Goal: Browse casually: Explore the website without a specific task or goal

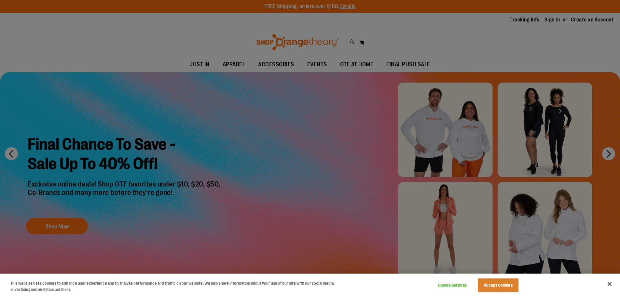
type input "**********"
click at [356, 112] on div at bounding box center [310, 148] width 620 height 296
click at [194, 62] on div at bounding box center [310, 148] width 620 height 296
click at [501, 288] on button "Accept Cookies" at bounding box center [498, 286] width 41 height 14
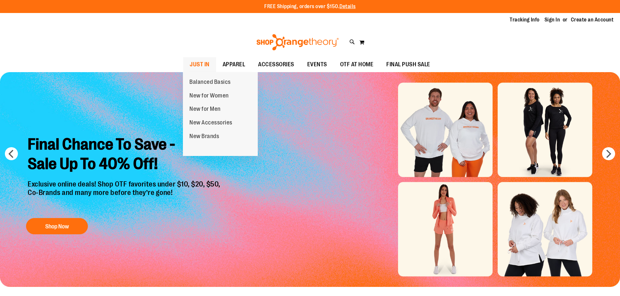
click at [203, 62] on span "JUST IN" at bounding box center [200, 64] width 20 height 15
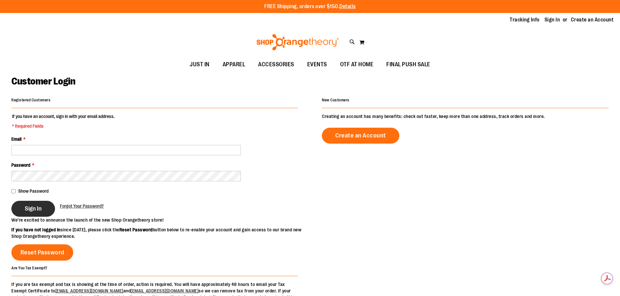
type input "**********"
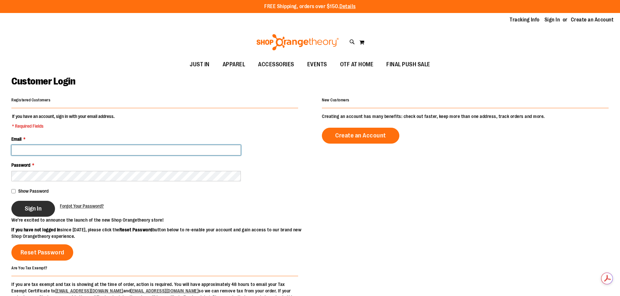
type input "**********"
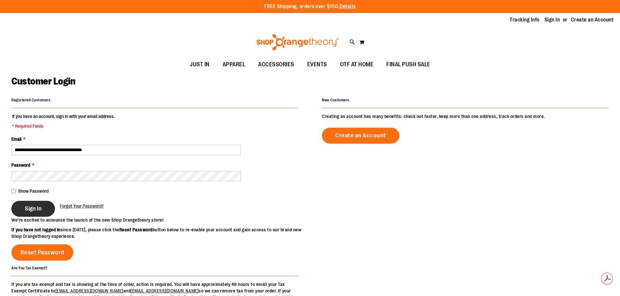
click at [28, 213] on button "Sign In" at bounding box center [33, 209] width 44 height 16
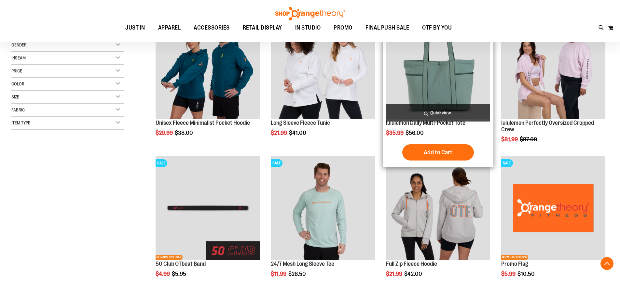
scroll to position [130, 0]
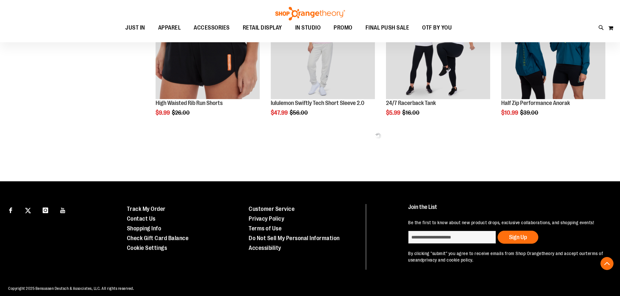
scroll to position [423, 0]
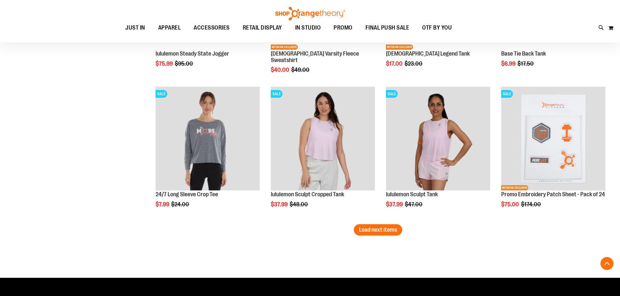
scroll to position [1204, 0]
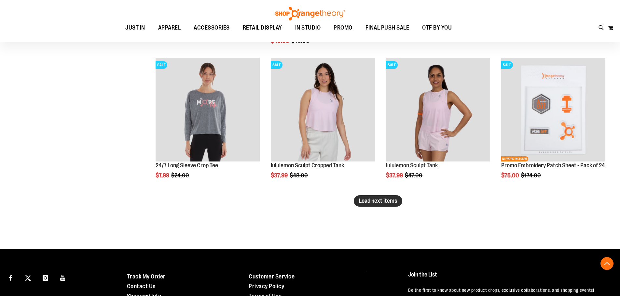
type input "**********"
click at [373, 201] on span "Load next items" at bounding box center [378, 201] width 38 height 7
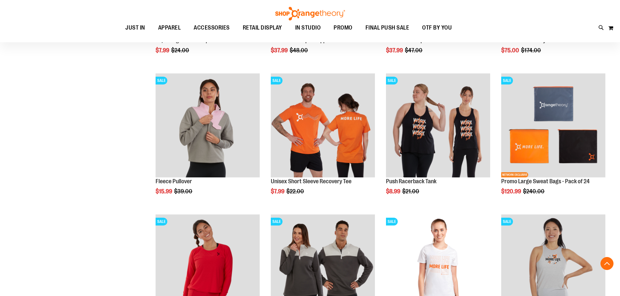
scroll to position [1367, 0]
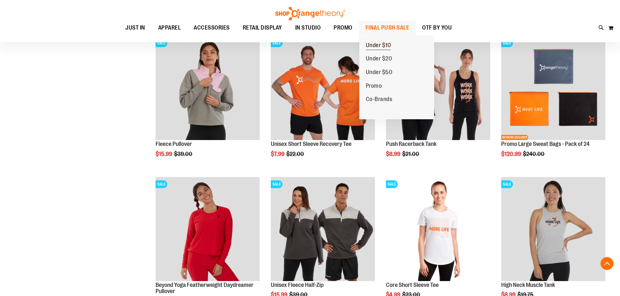
click at [378, 46] on span "Under $10" at bounding box center [378, 46] width 25 height 8
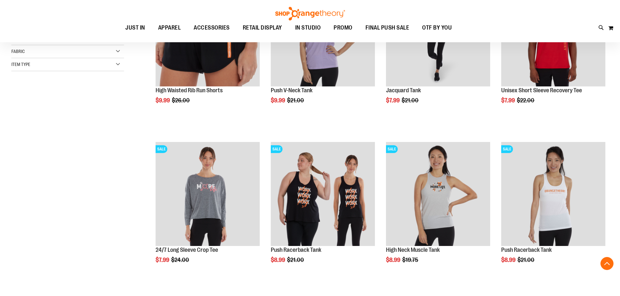
scroll to position [195, 0]
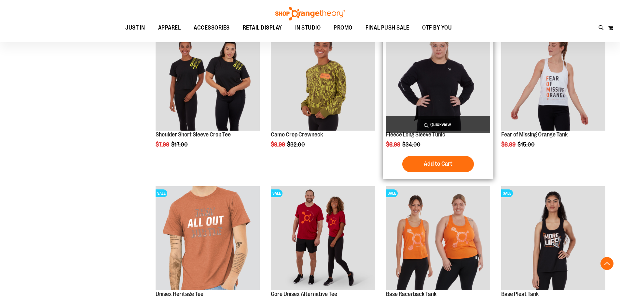
scroll to position [585, 0]
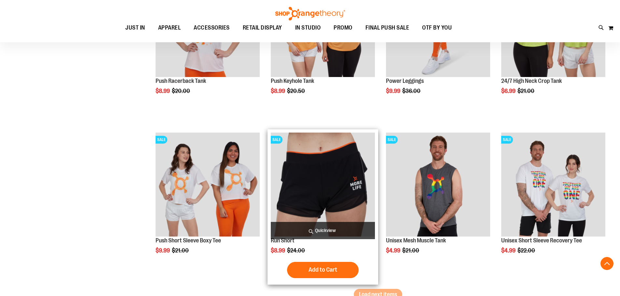
scroll to position [1301, 0]
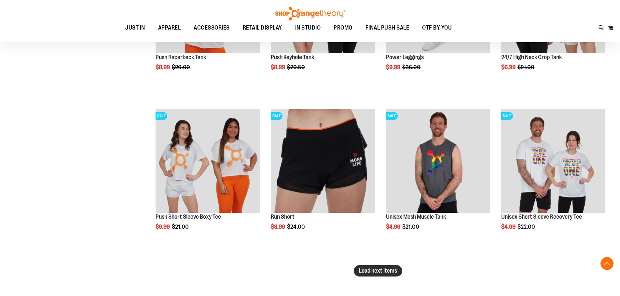
type input "**********"
click at [369, 272] on span "Load next items" at bounding box center [378, 271] width 38 height 7
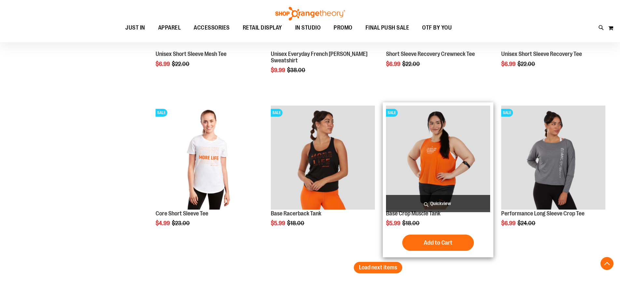
scroll to position [1790, 0]
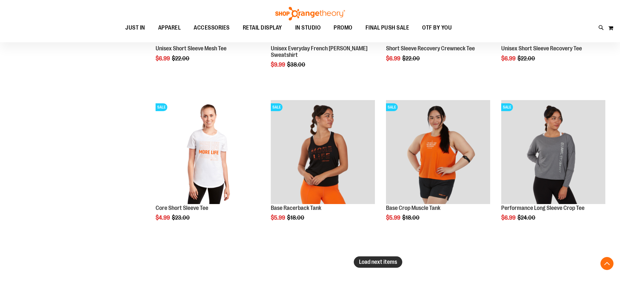
click at [384, 264] on span "Load next items" at bounding box center [378, 262] width 38 height 7
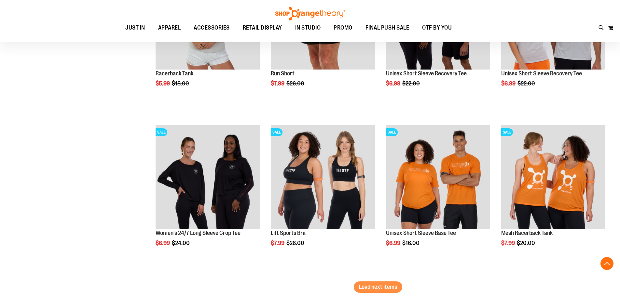
scroll to position [2245, 0]
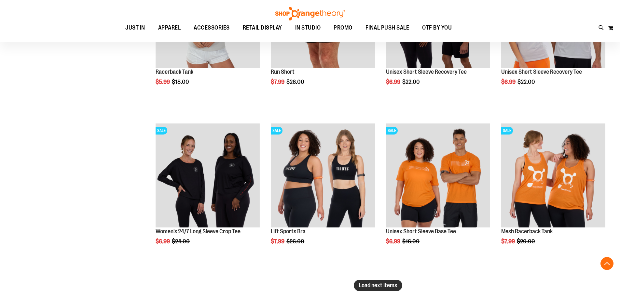
click at [390, 287] on span "Load next items" at bounding box center [378, 285] width 38 height 7
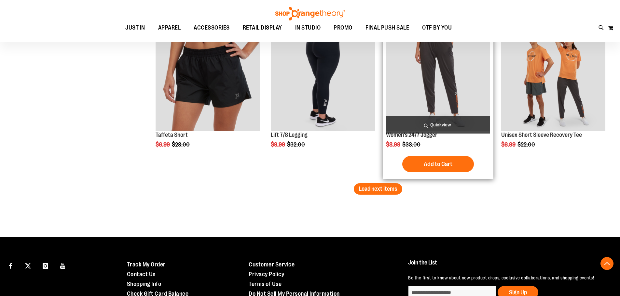
scroll to position [2831, 0]
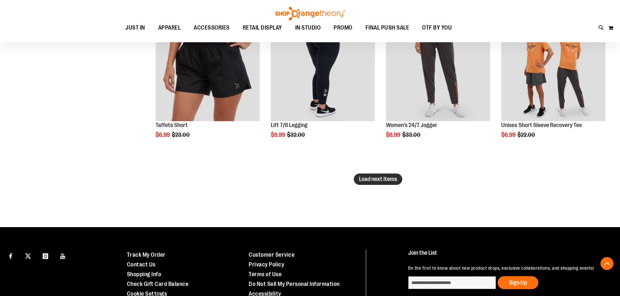
click at [388, 183] on button "Load next items" at bounding box center [378, 179] width 48 height 11
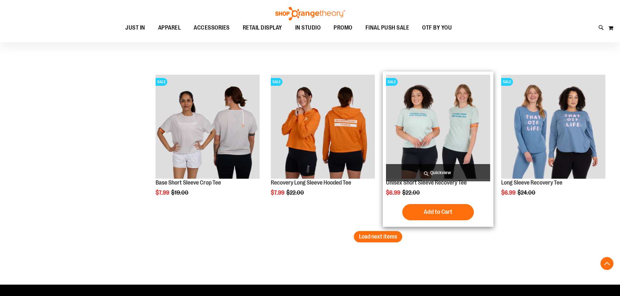
scroll to position [3254, 0]
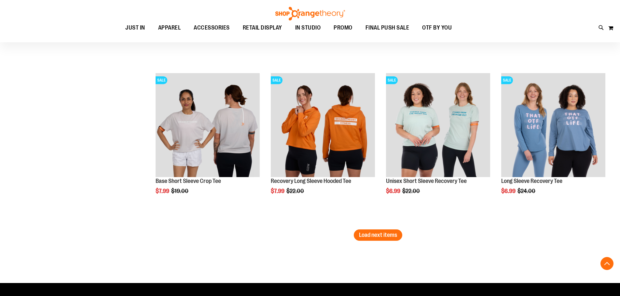
click at [386, 238] on span "Load next items" at bounding box center [378, 235] width 38 height 7
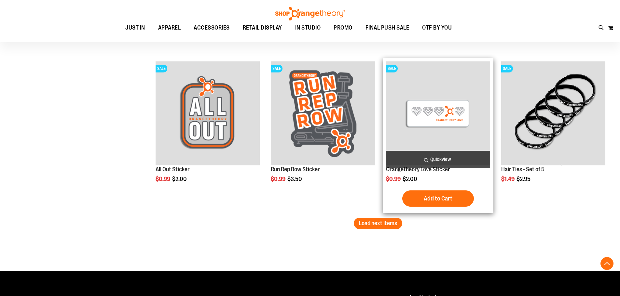
scroll to position [3775, 0]
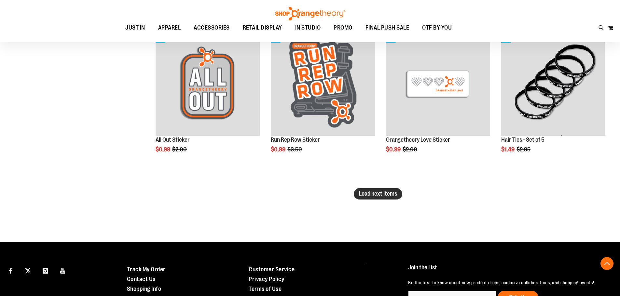
click at [378, 191] on span "Load next items" at bounding box center [378, 194] width 38 height 7
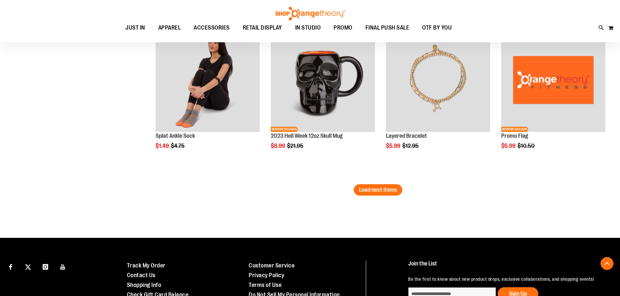
scroll to position [4263, 0]
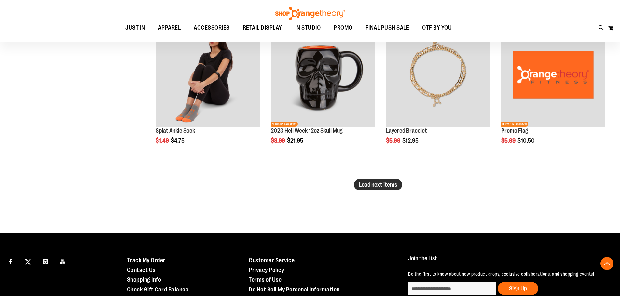
click at [374, 186] on span "Load next items" at bounding box center [378, 185] width 38 height 7
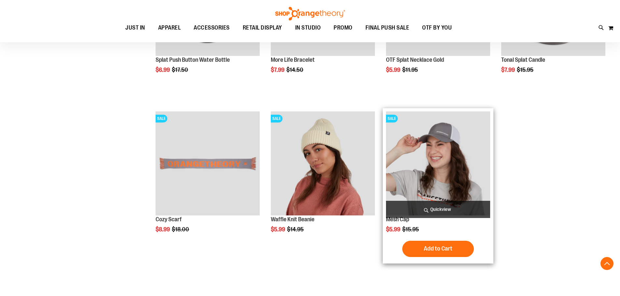
scroll to position [4719, 0]
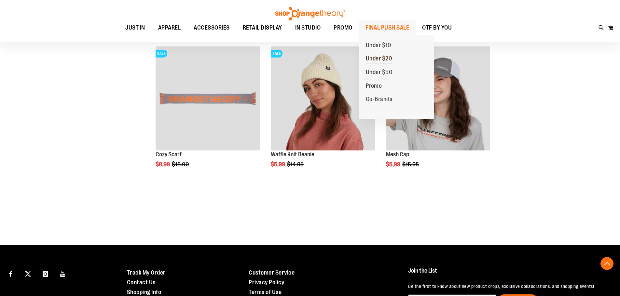
click at [374, 57] on span "Under $20" at bounding box center [379, 59] width 26 height 8
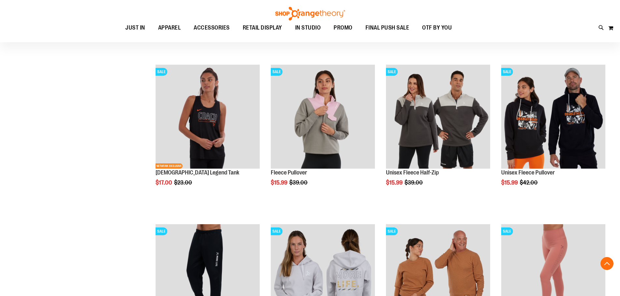
scroll to position [325, 0]
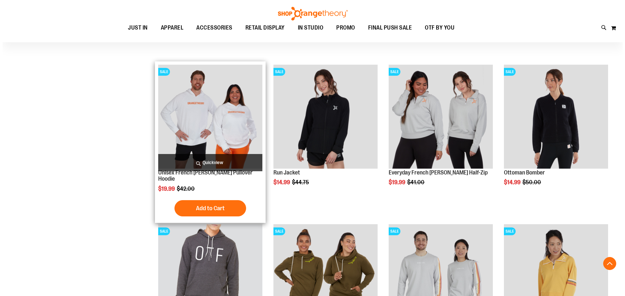
scroll to position [716, 0]
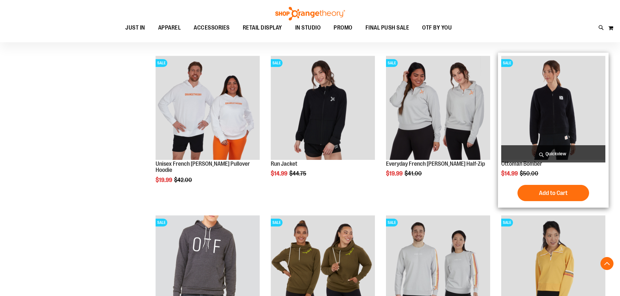
type input "**********"
click at [553, 152] on span "Quickview" at bounding box center [553, 153] width 104 height 17
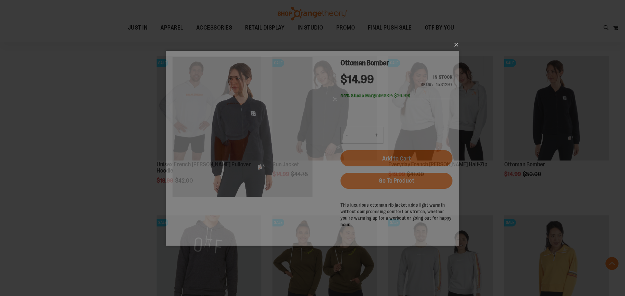
scroll to position [0, 0]
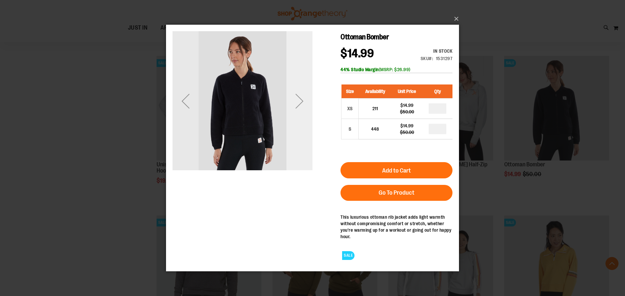
click at [299, 106] on div "Next" at bounding box center [299, 101] width 26 height 26
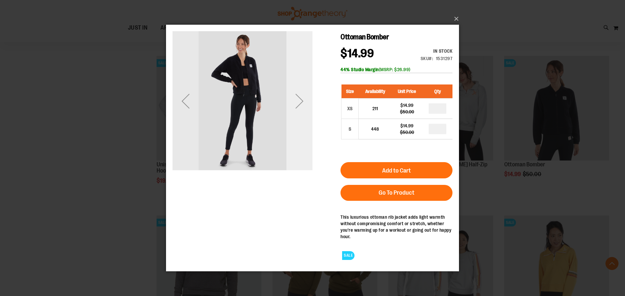
click at [299, 106] on div "Next" at bounding box center [299, 101] width 26 height 26
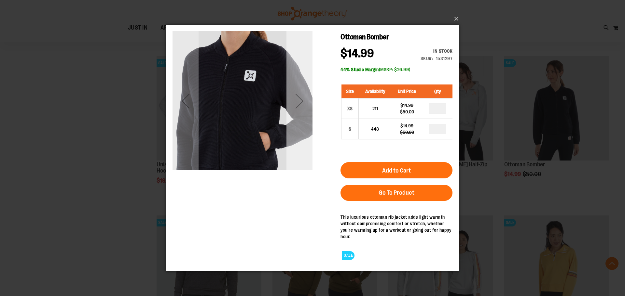
click at [299, 106] on div "Next" at bounding box center [299, 101] width 26 height 26
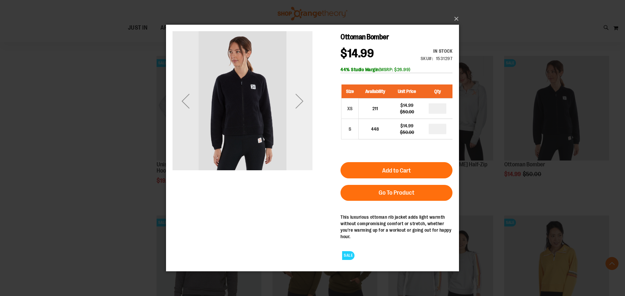
click at [299, 106] on div "Next" at bounding box center [299, 101] width 26 height 26
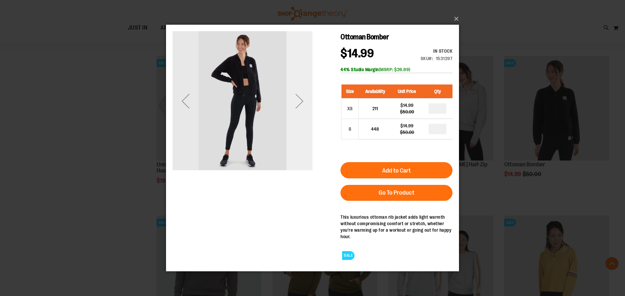
click at [299, 106] on div "Next" at bounding box center [299, 101] width 26 height 26
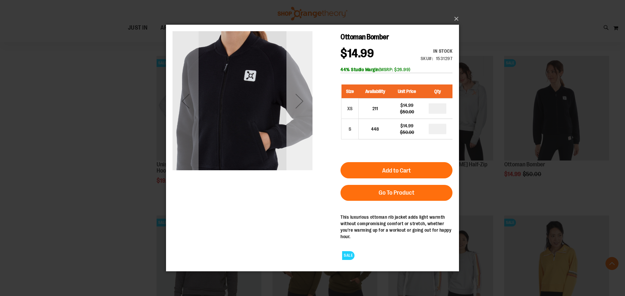
click at [299, 106] on div "Next" at bounding box center [299, 101] width 26 height 26
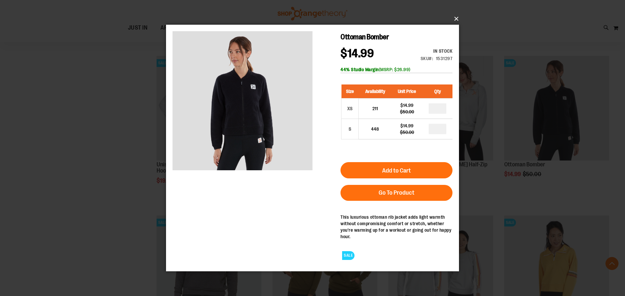
click at [453, 20] on button "×" at bounding box center [314, 19] width 293 height 14
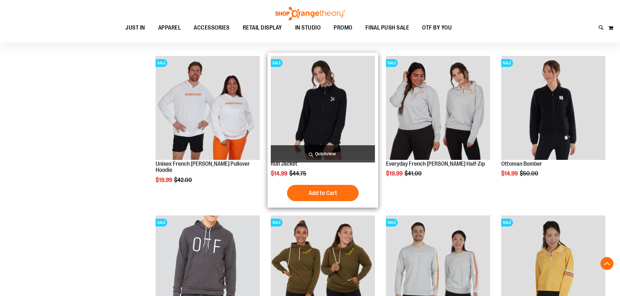
click at [335, 156] on span "Quickview" at bounding box center [323, 153] width 104 height 17
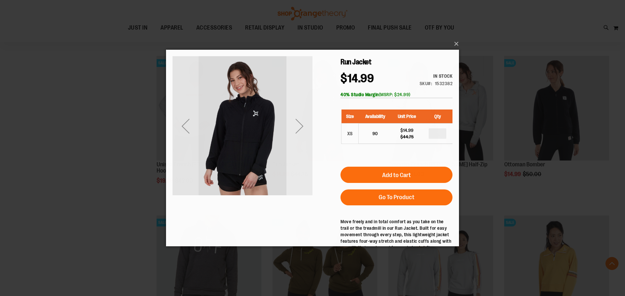
click at [303, 127] on div "Next" at bounding box center [299, 126] width 26 height 26
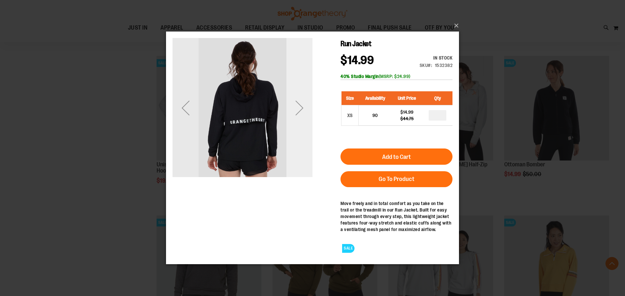
click at [303, 106] on div "Next" at bounding box center [299, 108] width 26 height 26
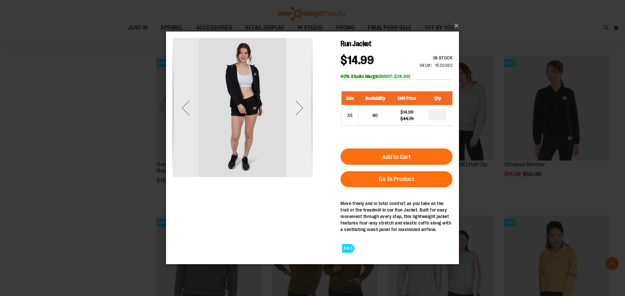
click at [304, 105] on div "Next" at bounding box center [299, 108] width 26 height 26
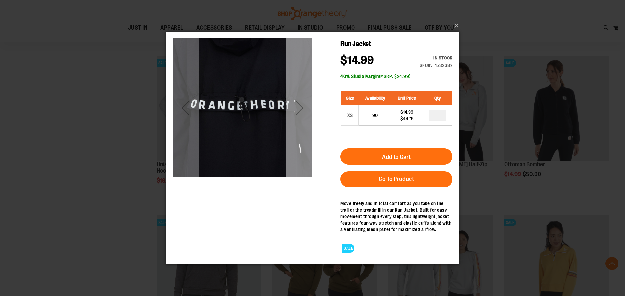
click at [304, 105] on div "Next" at bounding box center [299, 108] width 26 height 26
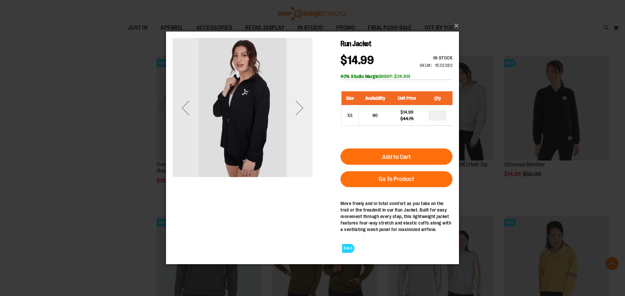
click at [304, 105] on div "Next" at bounding box center [299, 108] width 26 height 26
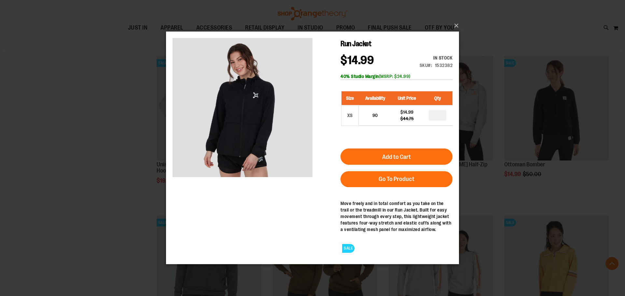
click at [459, 19] on div "×" at bounding box center [312, 148] width 625 height 296
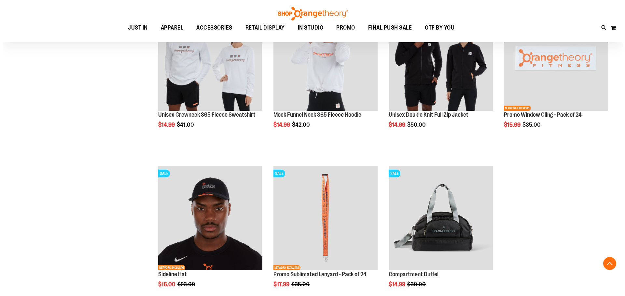
scroll to position [1074, 0]
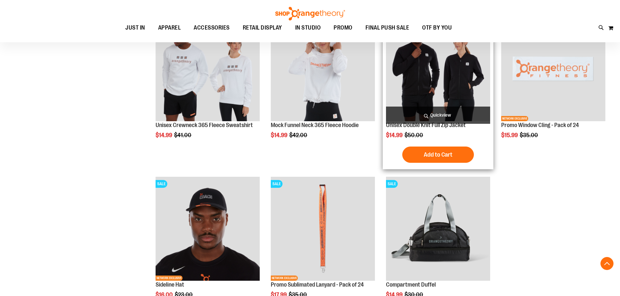
click at [430, 116] on span "Quickview" at bounding box center [438, 115] width 104 height 17
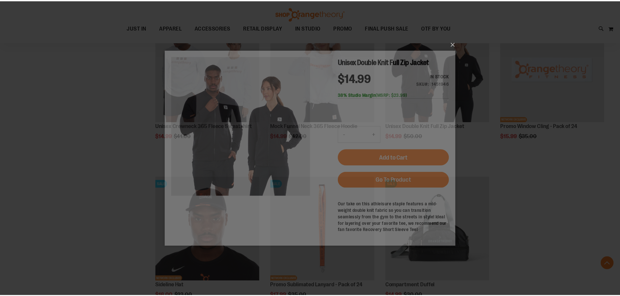
scroll to position [0, 0]
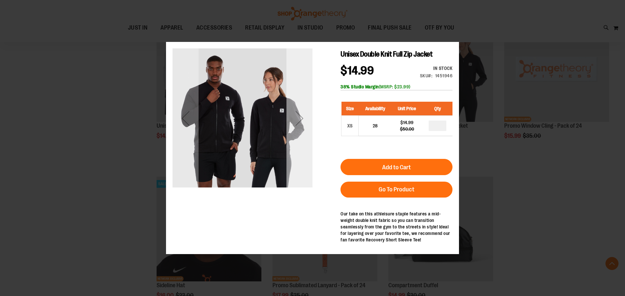
click at [301, 132] on div "Next" at bounding box center [299, 118] width 26 height 140
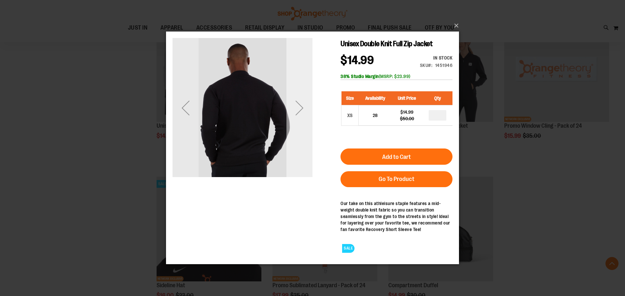
click at [301, 115] on div "Next" at bounding box center [299, 108] width 26 height 26
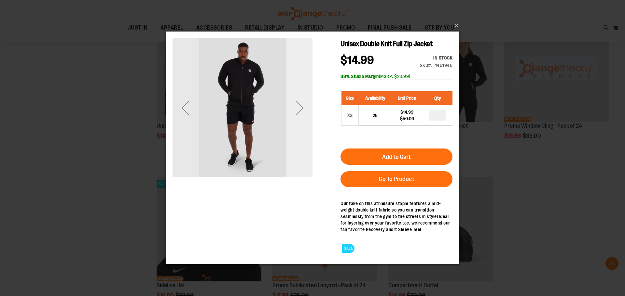
click at [301, 115] on div "Next" at bounding box center [299, 108] width 26 height 26
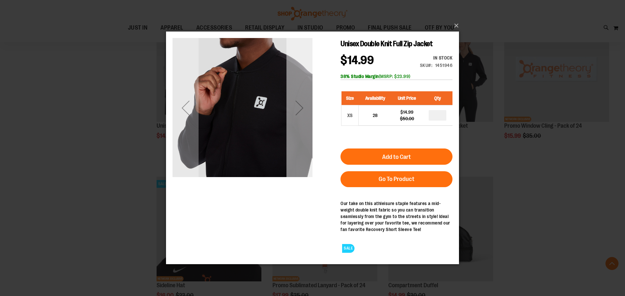
click at [301, 114] on div "Next" at bounding box center [299, 108] width 26 height 26
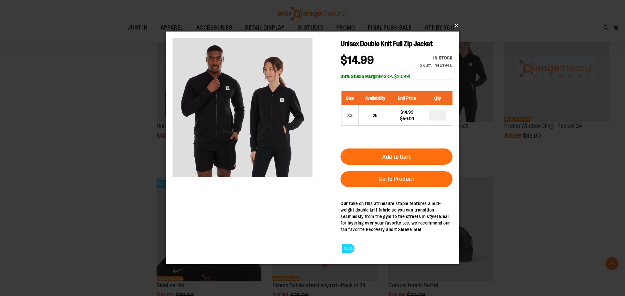
click at [456, 25] on button "×" at bounding box center [314, 26] width 293 height 14
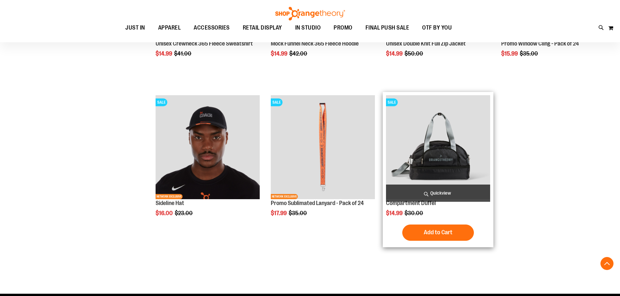
scroll to position [1171, 0]
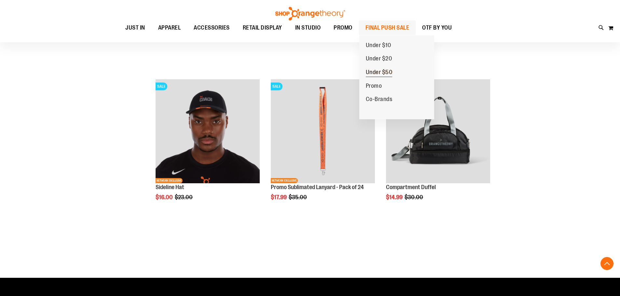
click at [379, 70] on span "Under $50" at bounding box center [379, 73] width 27 height 8
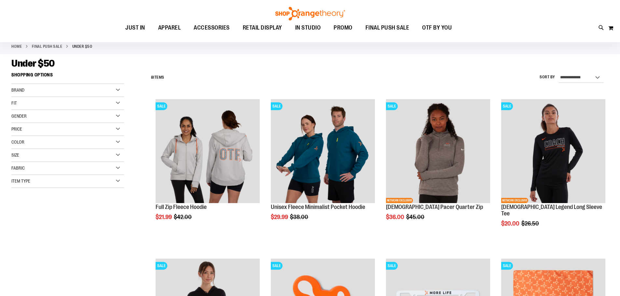
scroll to position [32, 0]
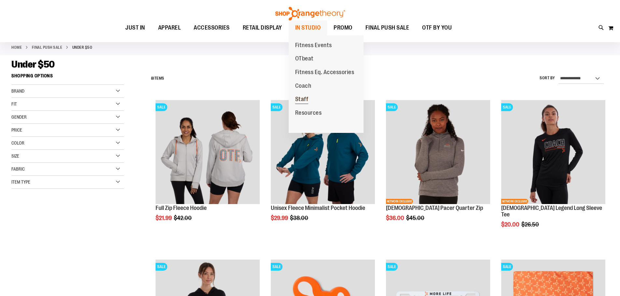
type input "**********"
click at [304, 100] on span "Staff" at bounding box center [301, 100] width 13 height 8
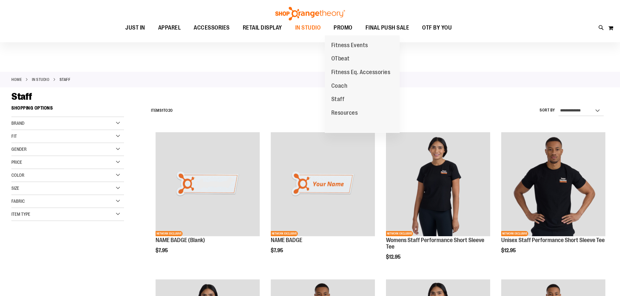
scroll to position [65, 0]
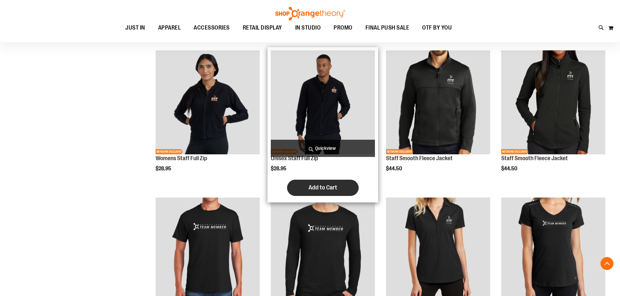
scroll to position [390, 0]
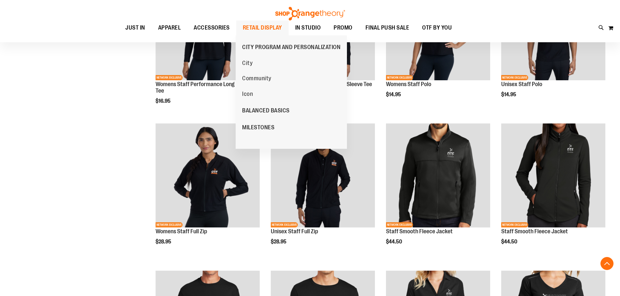
scroll to position [227, 0]
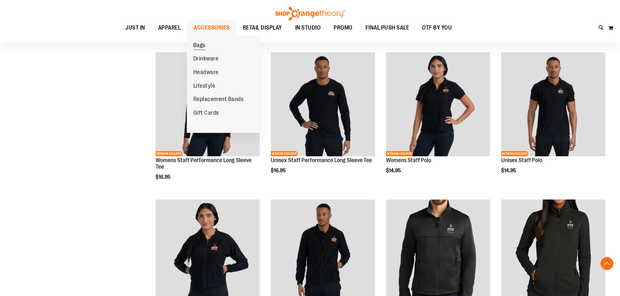
type input "**********"
click at [199, 46] on span "Bags" at bounding box center [199, 46] width 12 height 8
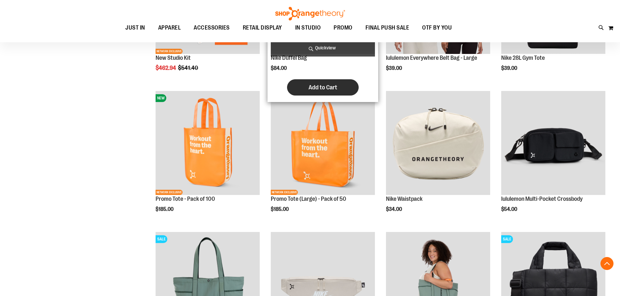
scroll to position [195, 0]
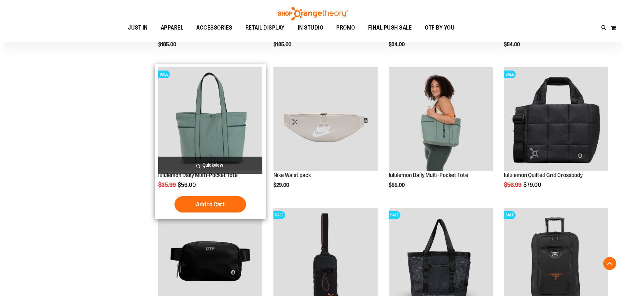
scroll to position [358, 0]
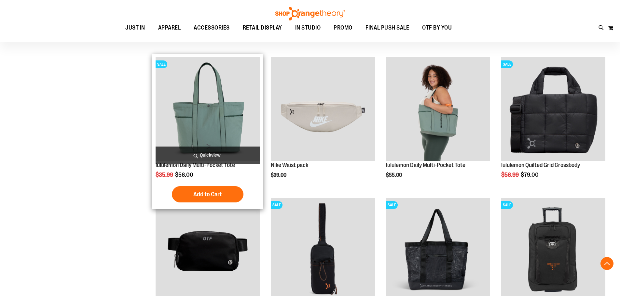
type input "**********"
click at [198, 147] on span "Quickview" at bounding box center [208, 155] width 104 height 17
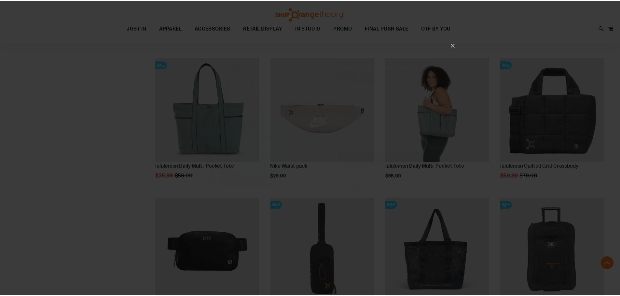
scroll to position [0, 0]
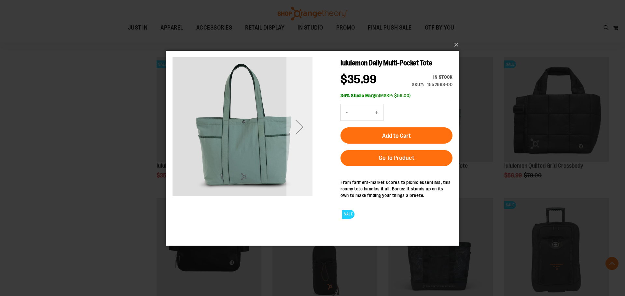
click at [296, 128] on div "Next" at bounding box center [299, 127] width 26 height 26
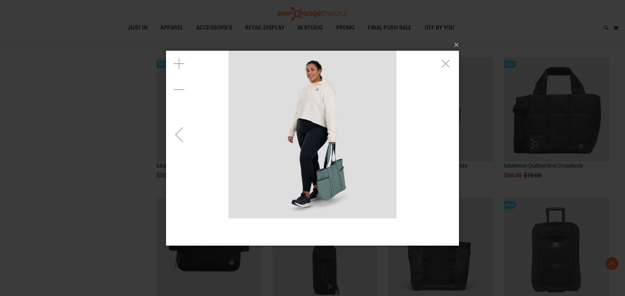
click at [180, 131] on div "Previous" at bounding box center [179, 134] width 26 height 26
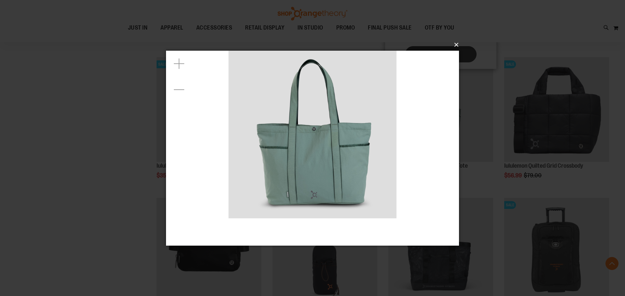
drag, startPoint x: 446, startPoint y: 50, endPoint x: 446, endPoint y: 55, distance: 4.9
click at [446, 50] on button "×" at bounding box center [314, 45] width 293 height 14
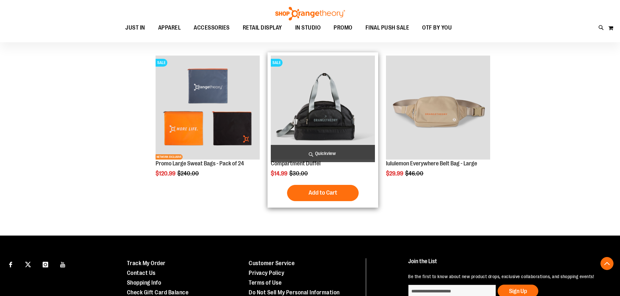
scroll to position [651, 0]
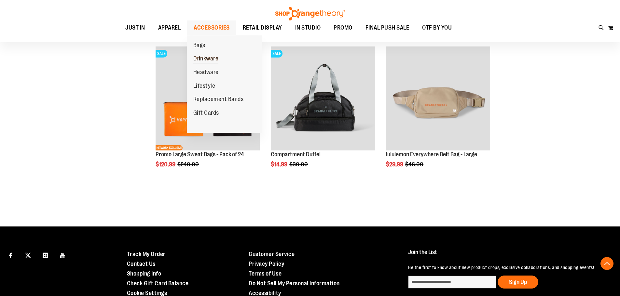
click at [210, 59] on span "Drinkware" at bounding box center [205, 59] width 25 height 8
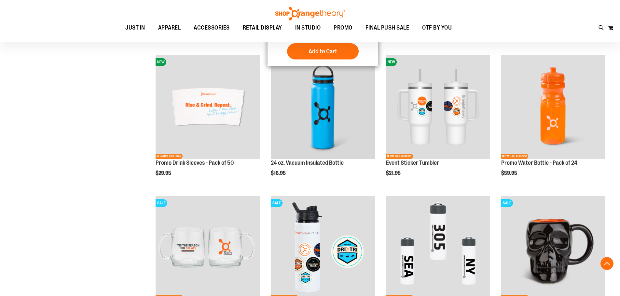
scroll to position [227, 0]
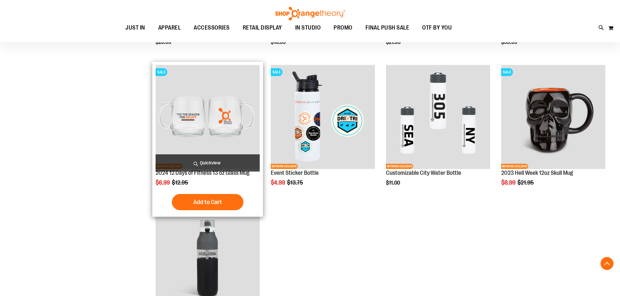
scroll to position [390, 0]
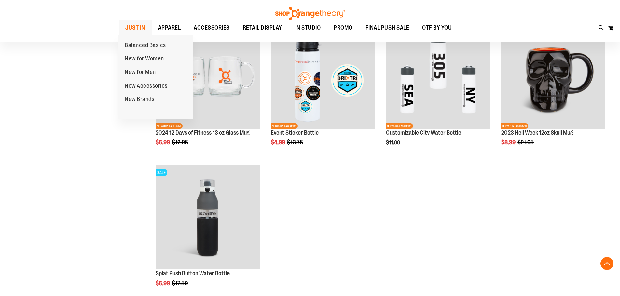
type input "**********"
click at [132, 28] on span "JUST IN" at bounding box center [135, 28] width 20 height 15
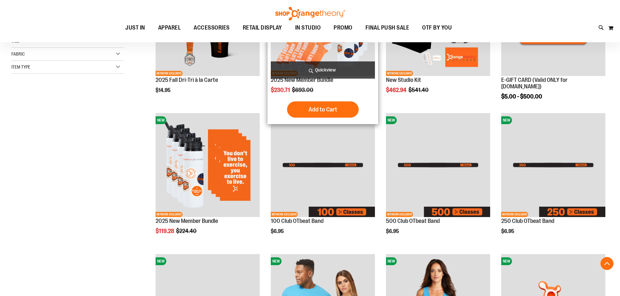
scroll to position [195, 0]
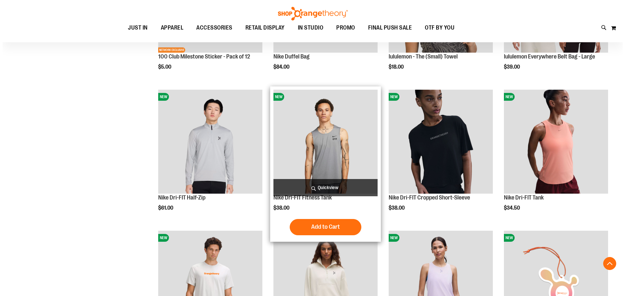
scroll to position [618, 0]
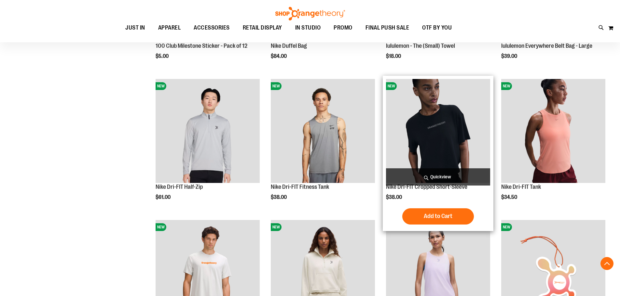
type input "**********"
click at [416, 174] on span "Quickview" at bounding box center [438, 177] width 104 height 17
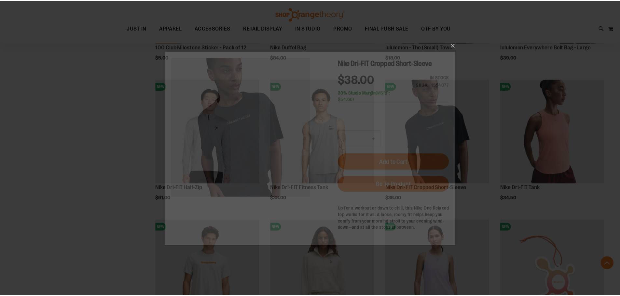
scroll to position [0, 0]
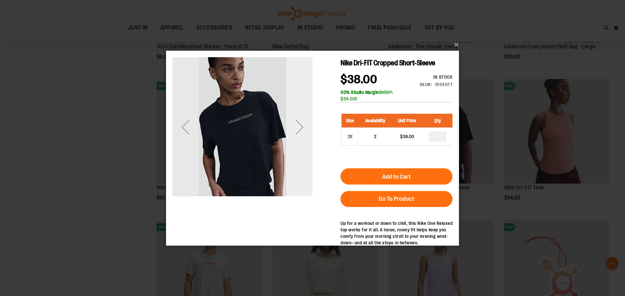
click at [306, 138] on div "Next" at bounding box center [299, 127] width 26 height 26
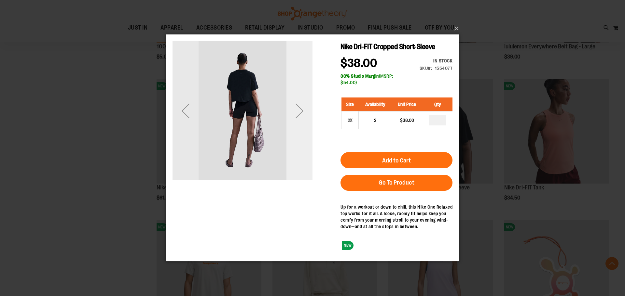
click at [303, 117] on div "Next" at bounding box center [299, 111] width 26 height 26
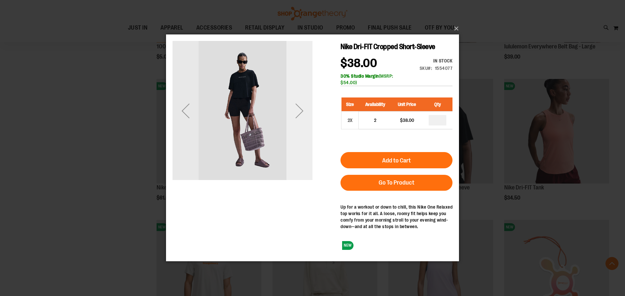
click at [302, 113] on div "Next" at bounding box center [299, 111] width 26 height 26
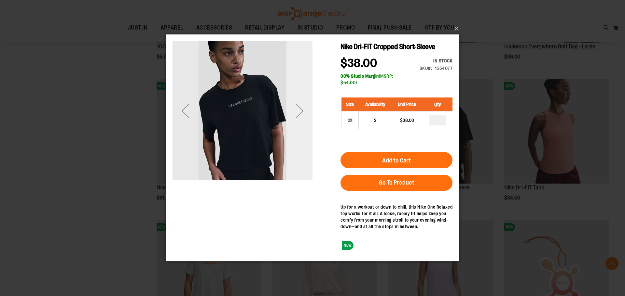
click at [302, 113] on div "Next" at bounding box center [299, 111] width 26 height 26
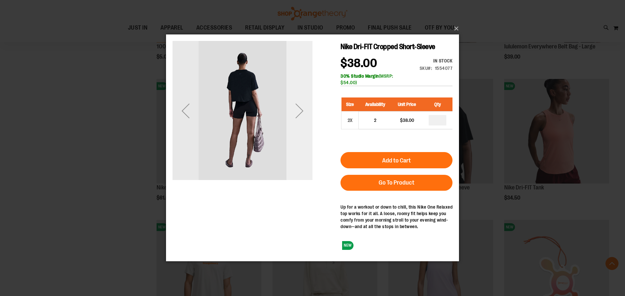
click at [302, 113] on div "Next" at bounding box center [299, 111] width 26 height 26
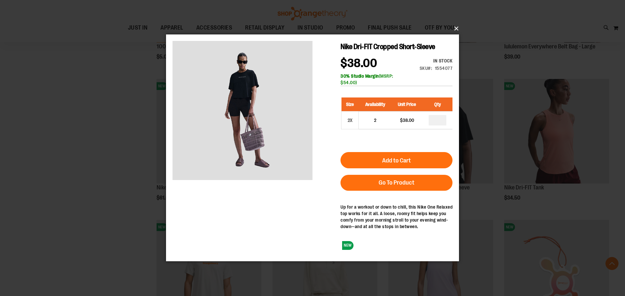
click at [460, 29] on button "×" at bounding box center [314, 28] width 293 height 14
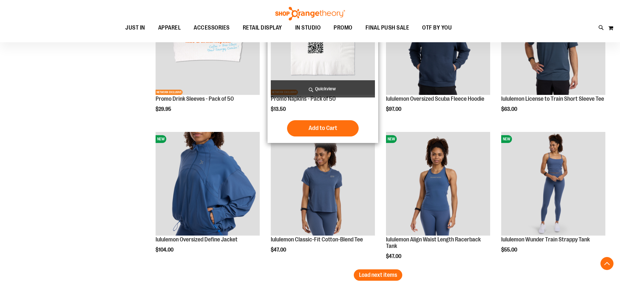
scroll to position [1171, 0]
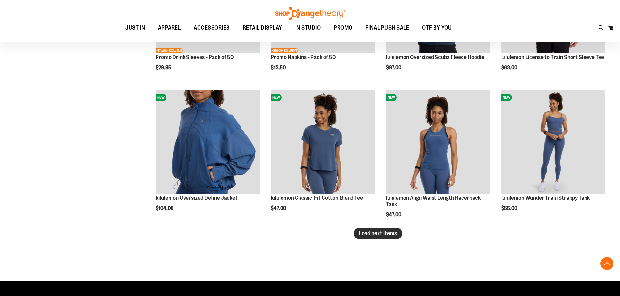
click at [385, 237] on span "Load next items" at bounding box center [378, 233] width 38 height 7
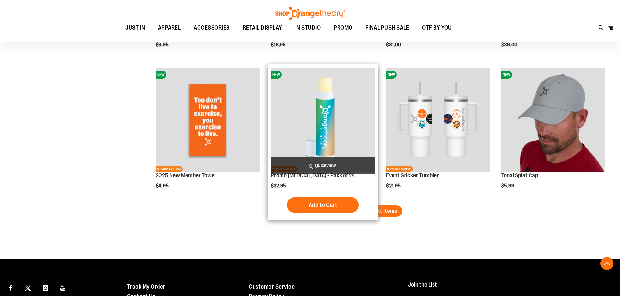
scroll to position [1627, 0]
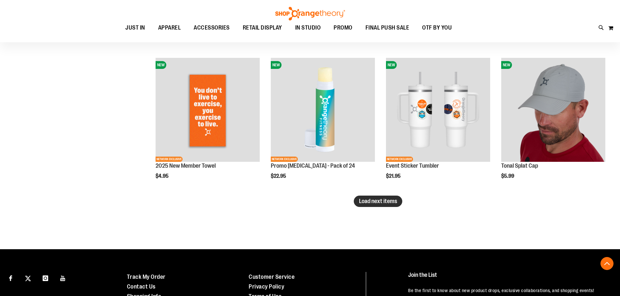
click at [389, 205] on span "Load next items" at bounding box center [378, 201] width 38 height 7
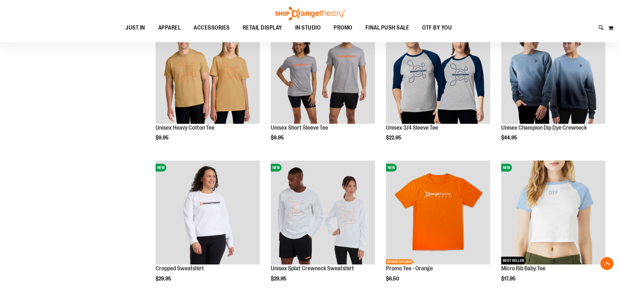
scroll to position [2050, 0]
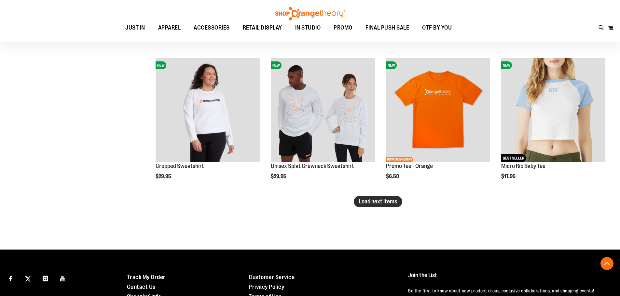
click at [387, 204] on span "Load next items" at bounding box center [378, 202] width 38 height 7
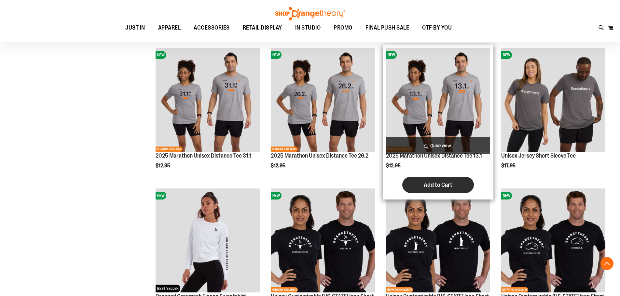
scroll to position [2441, 0]
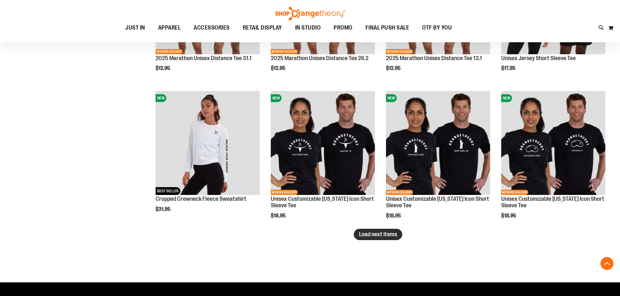
click at [376, 235] on span "Load next items" at bounding box center [378, 234] width 38 height 7
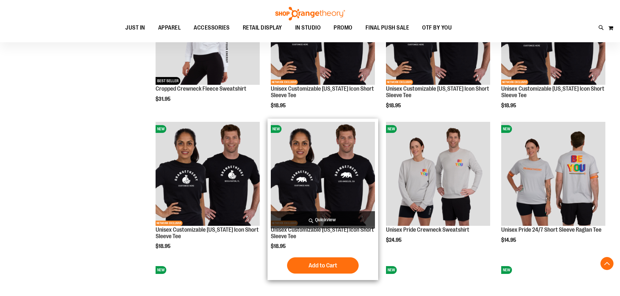
scroll to position [2538, 0]
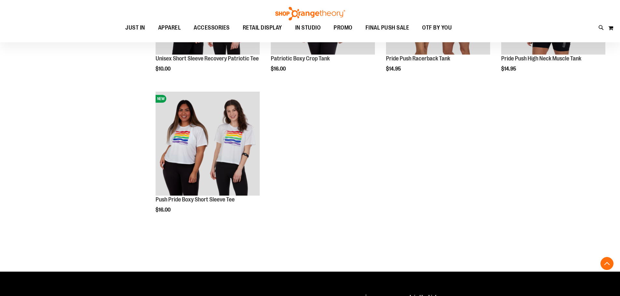
scroll to position [2864, 0]
